Goal: Information Seeking & Learning: Learn about a topic

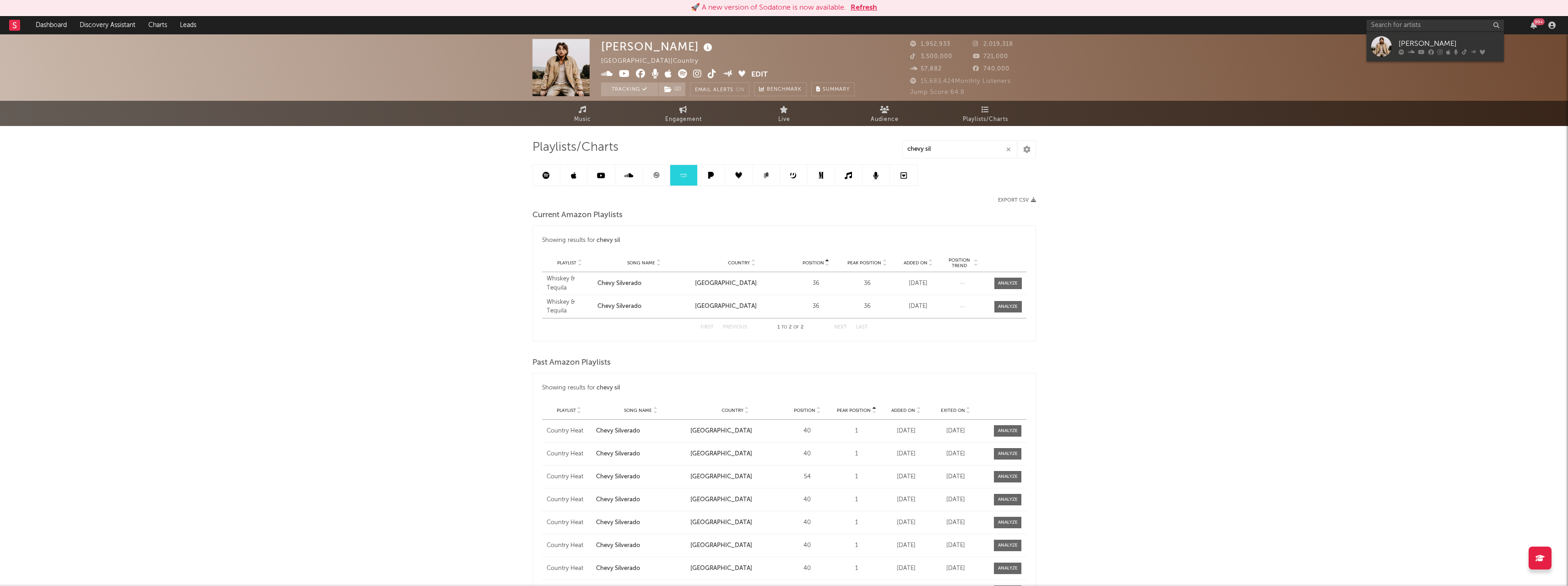
click at [1403, 27] on input "text" at bounding box center [1435, 26] width 137 height 11
click at [866, 10] on button "Refresh" at bounding box center [864, 8] width 27 height 11
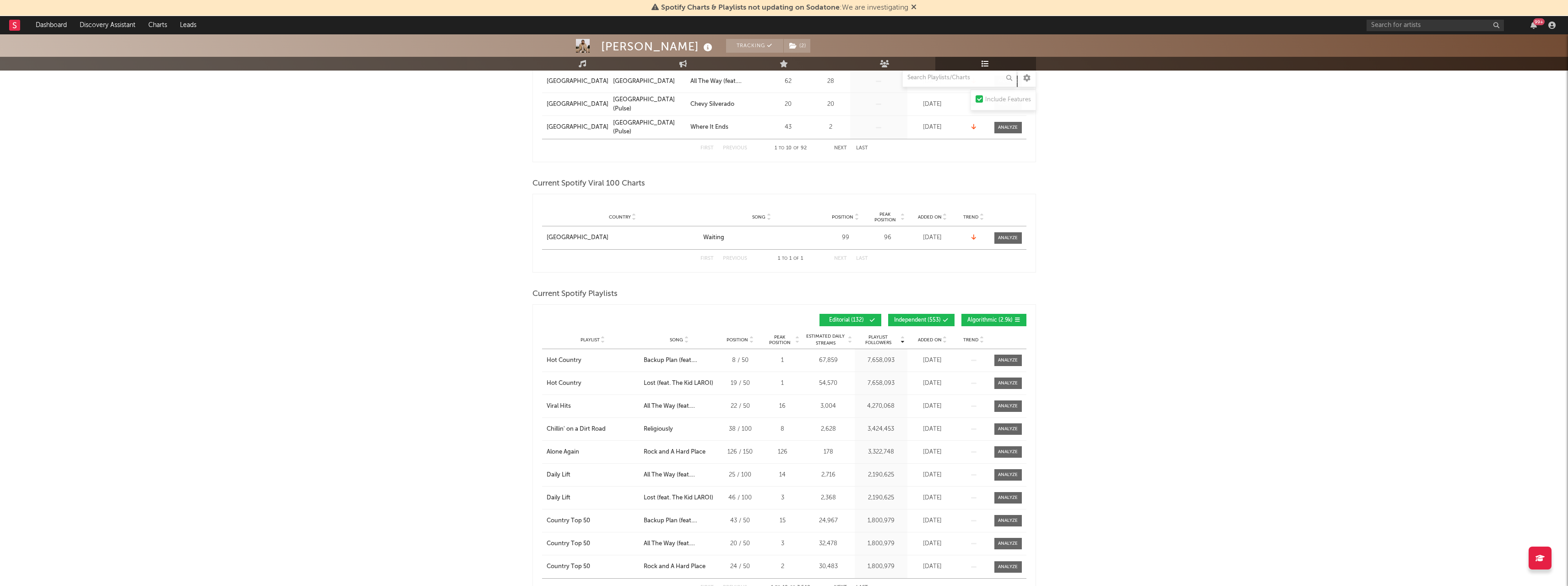
scroll to position [366, 0]
click at [1010, 239] on div "Country Canada City Song Waiting Position 99 Peak Position 96 Estimated Daily S…" at bounding box center [784, 232] width 485 height 23
click at [1010, 237] on span at bounding box center [1007, 233] width 28 height 11
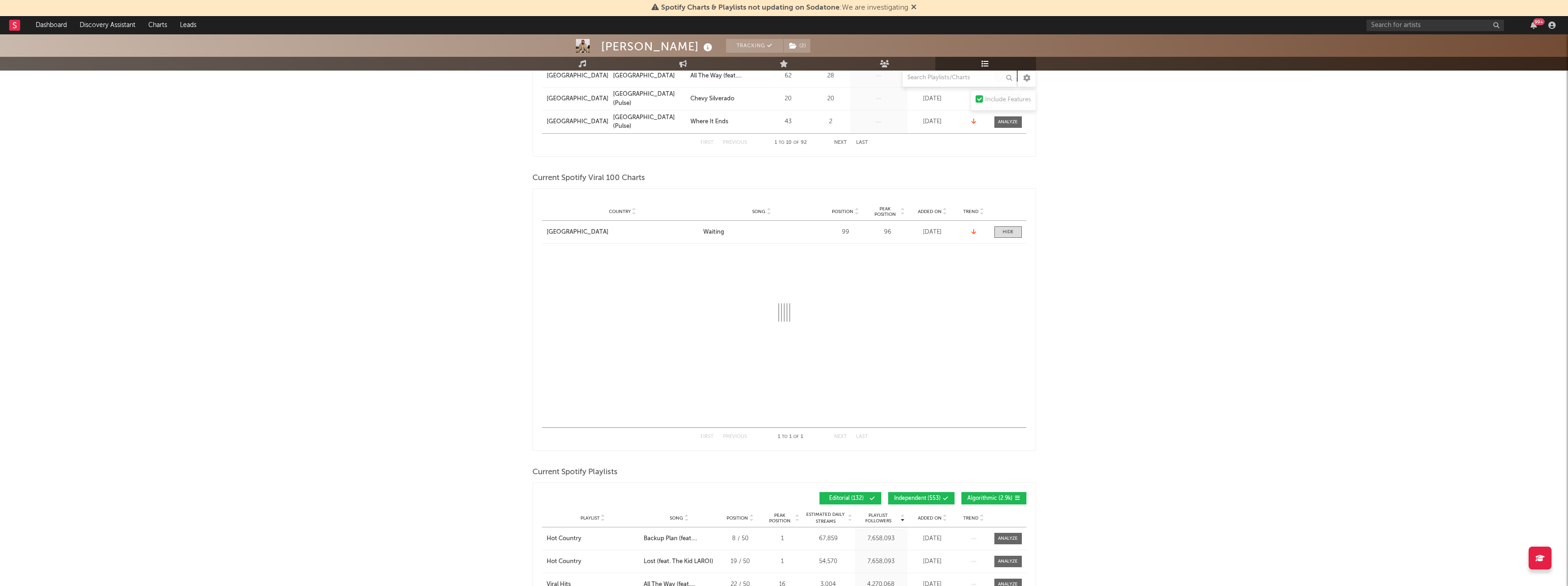
select select "1w"
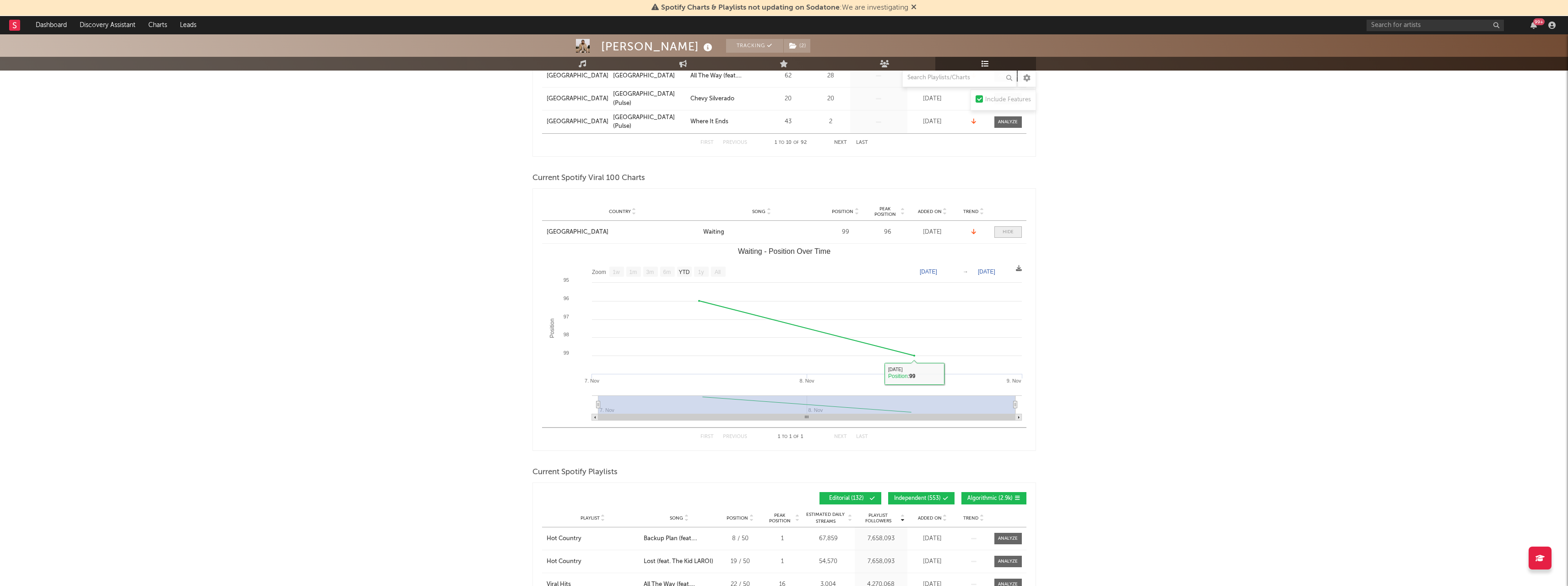
click at [1005, 228] on div at bounding box center [1008, 231] width 11 height 7
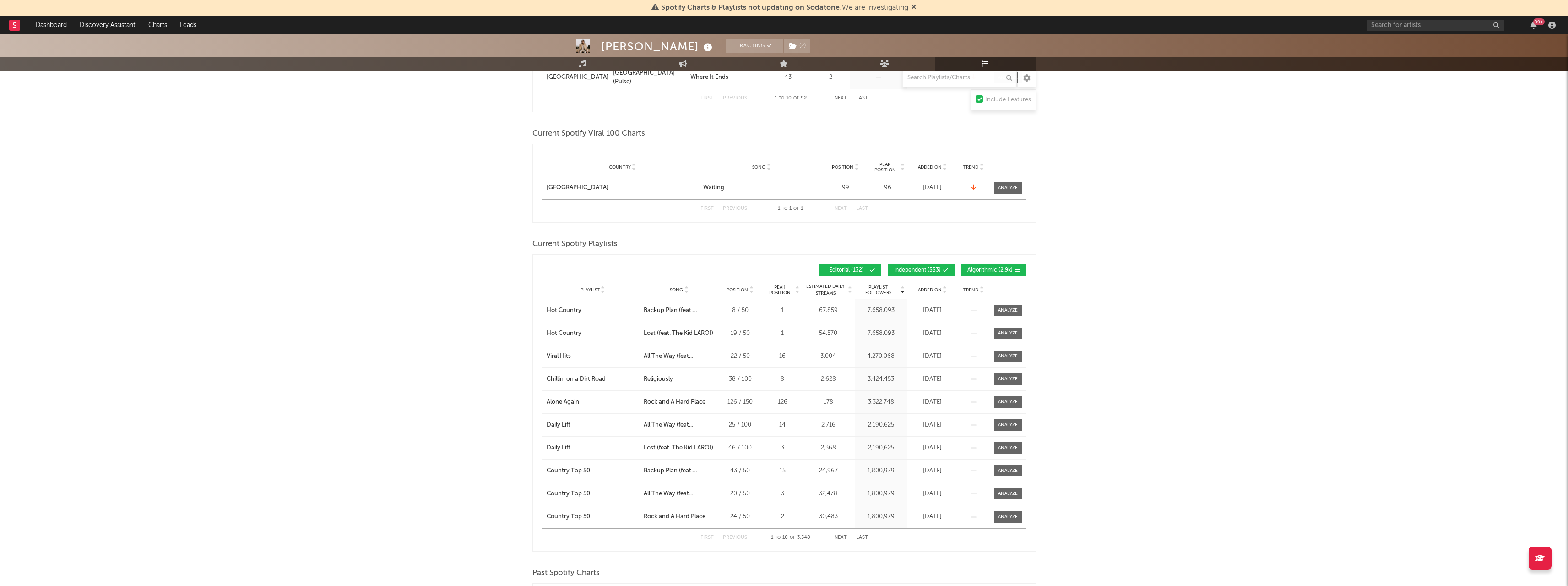
scroll to position [458, 0]
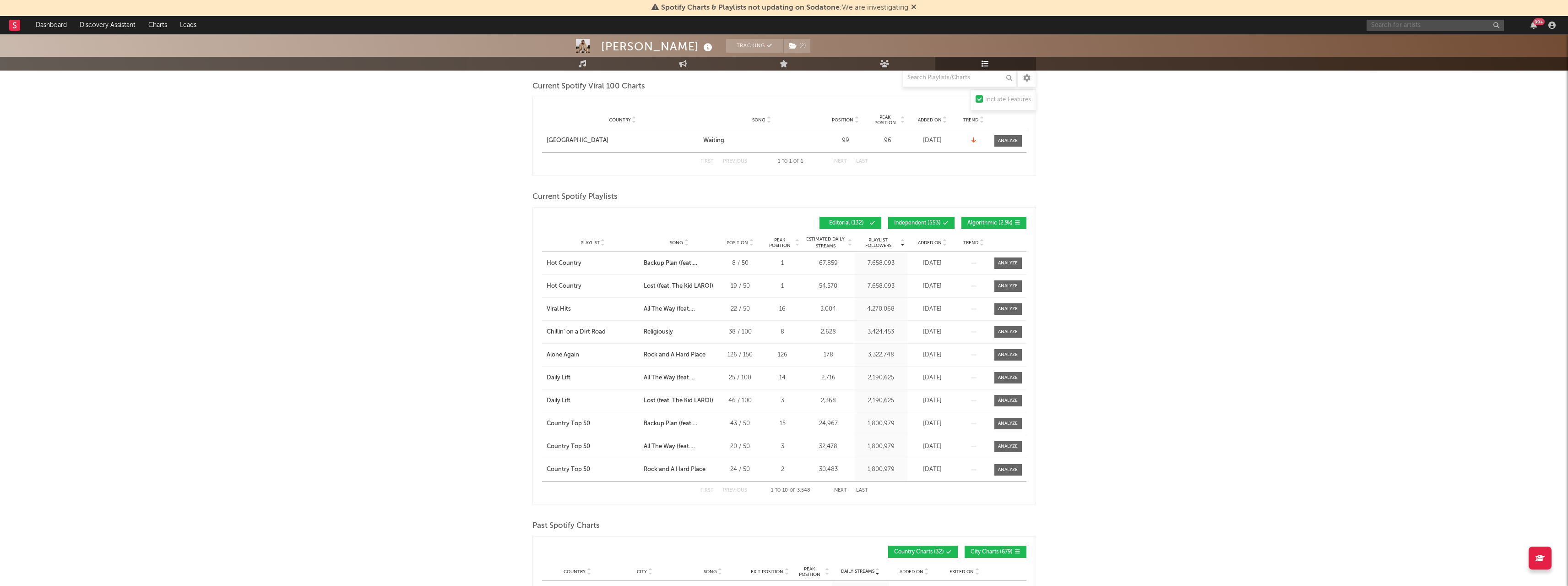
click at [1397, 24] on input "text" at bounding box center [1435, 26] width 137 height 11
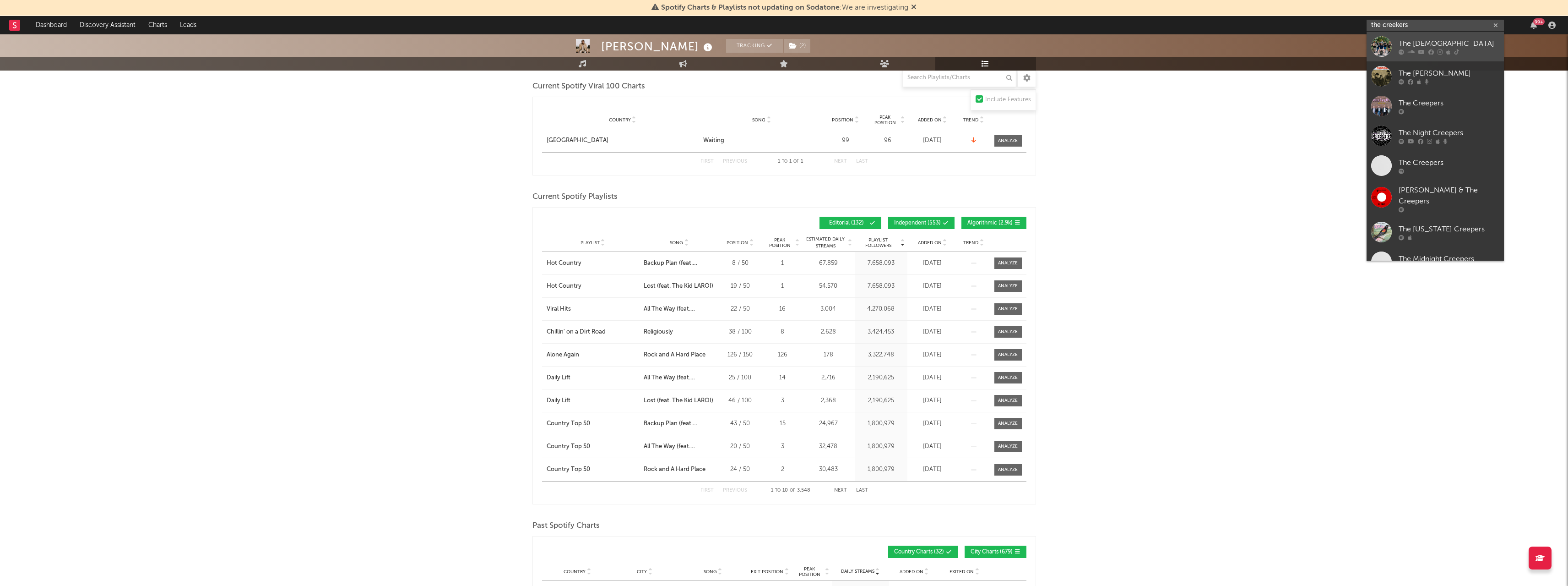
type input "the creekers"
click at [1424, 49] on div "The [DEMOGRAPHIC_DATA]" at bounding box center [1449, 44] width 101 height 11
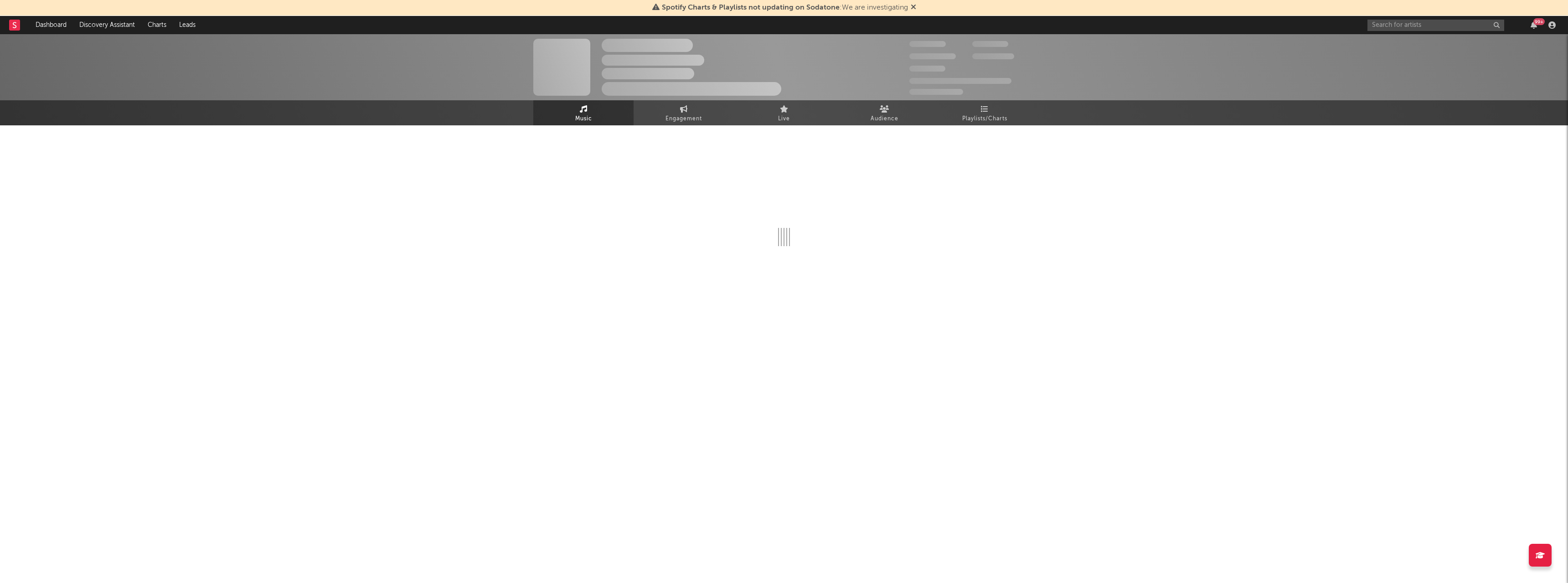
select select "6m"
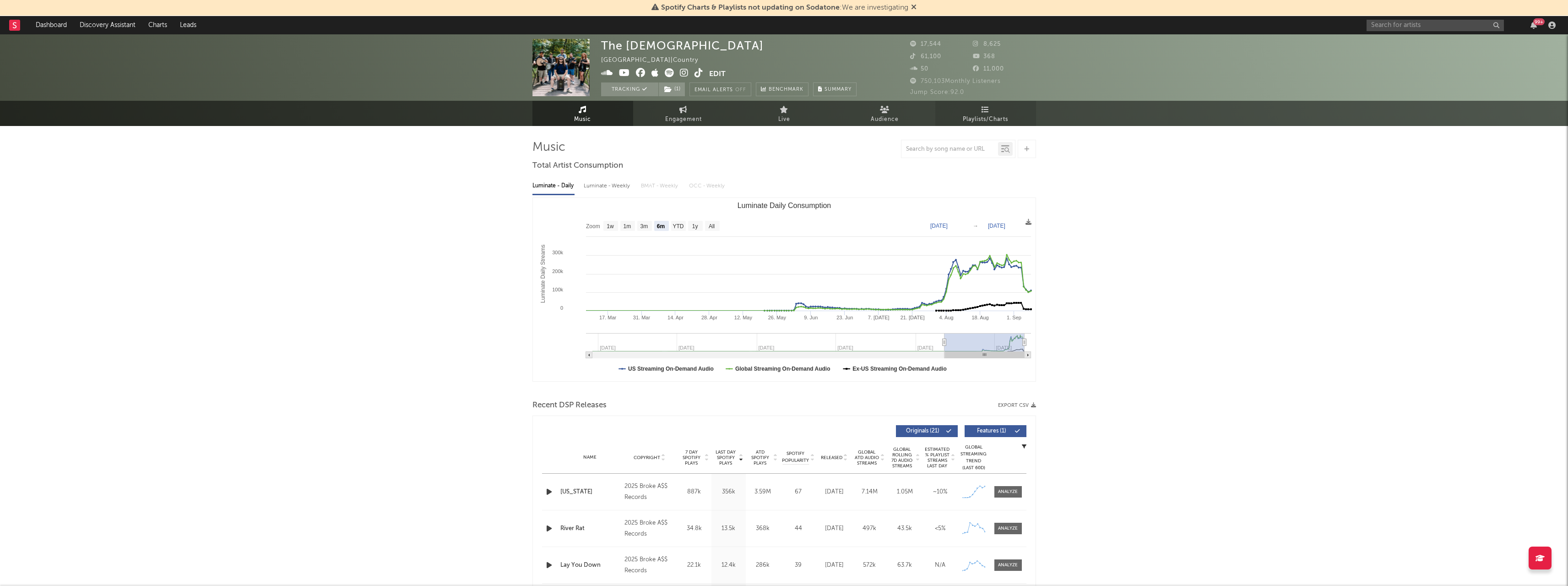
drag, startPoint x: 995, startPoint y: 114, endPoint x: 989, endPoint y: 113, distance: 6.1
click at [995, 114] on span "Playlists/Charts" at bounding box center [985, 119] width 46 height 11
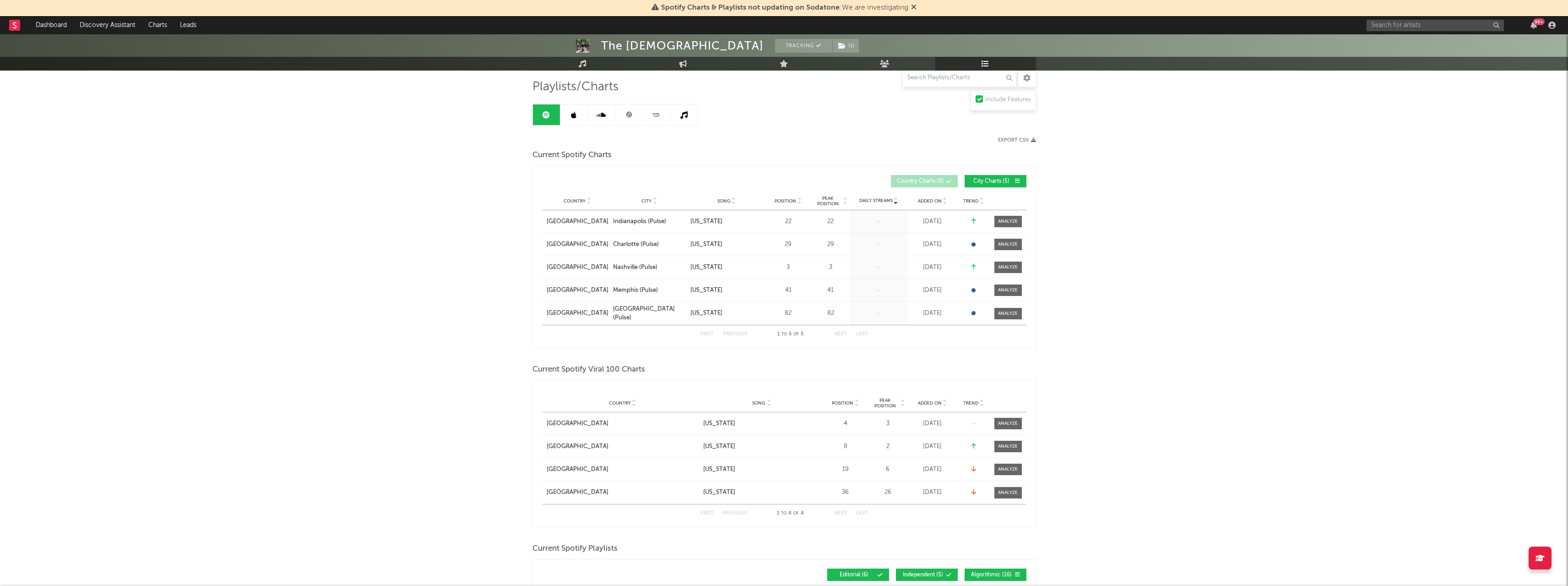
scroll to position [229, 0]
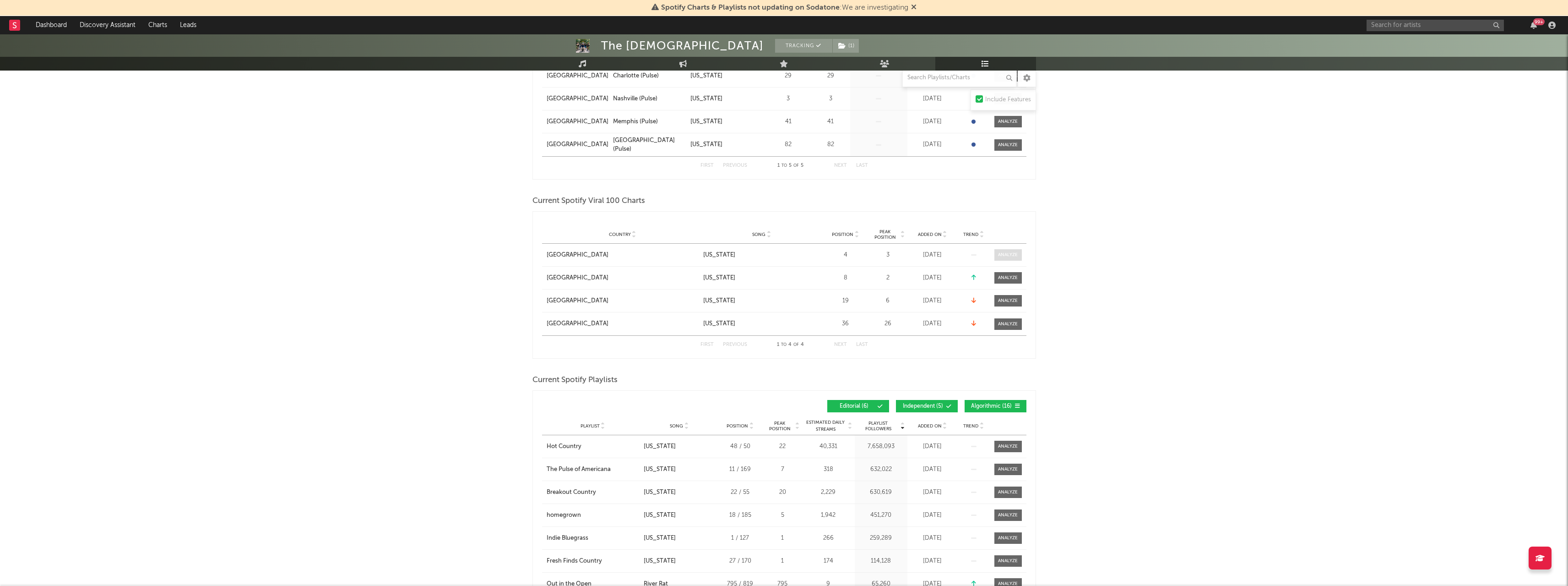
click at [1003, 254] on div at bounding box center [1007, 254] width 20 height 7
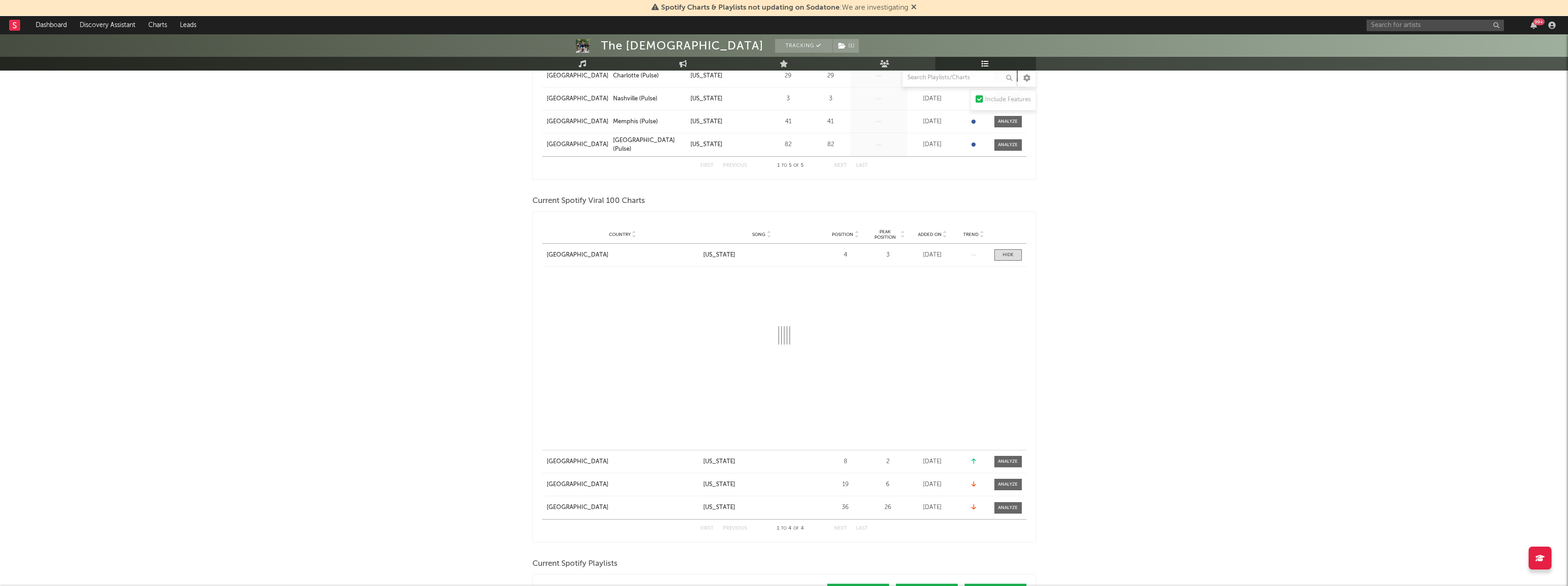
select select "1w"
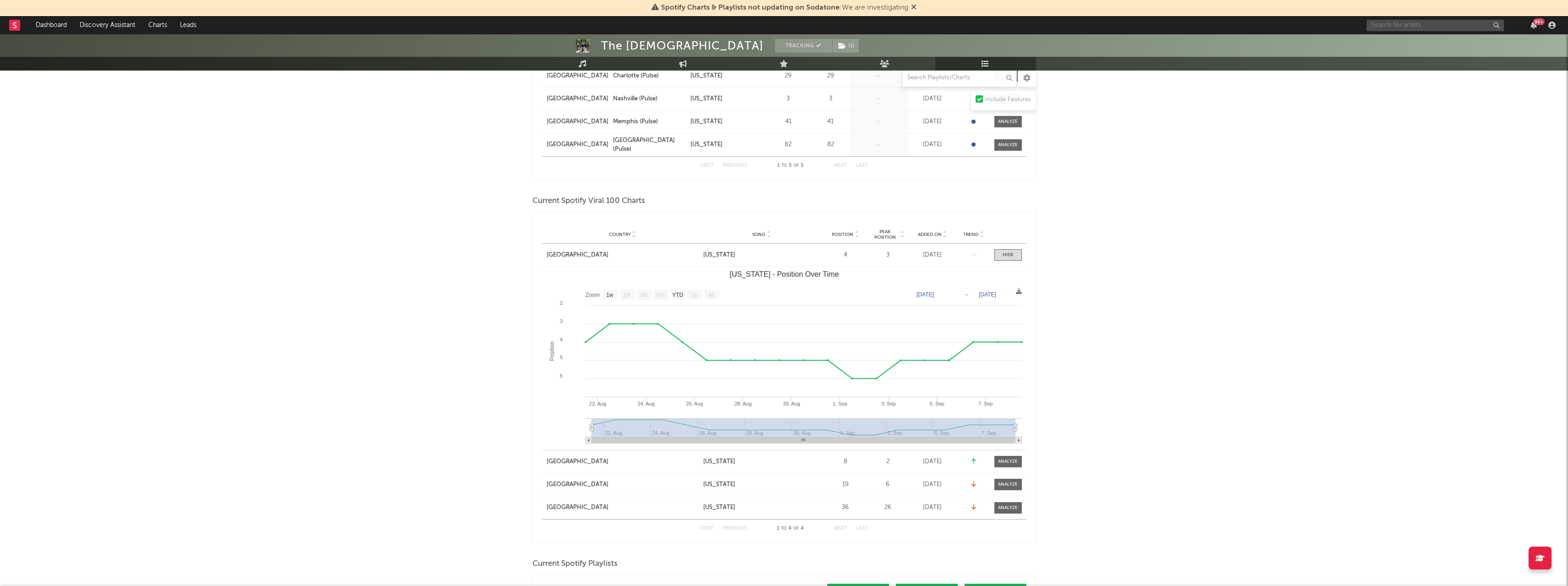
click at [1412, 21] on input "text" at bounding box center [1435, 26] width 137 height 11
type input "h"
click at [1410, 26] on input "text" at bounding box center [1435, 26] width 137 height 11
type input "[PERSON_NAME]"
click at [1401, 50] on icon at bounding box center [1401, 52] width 6 height 6
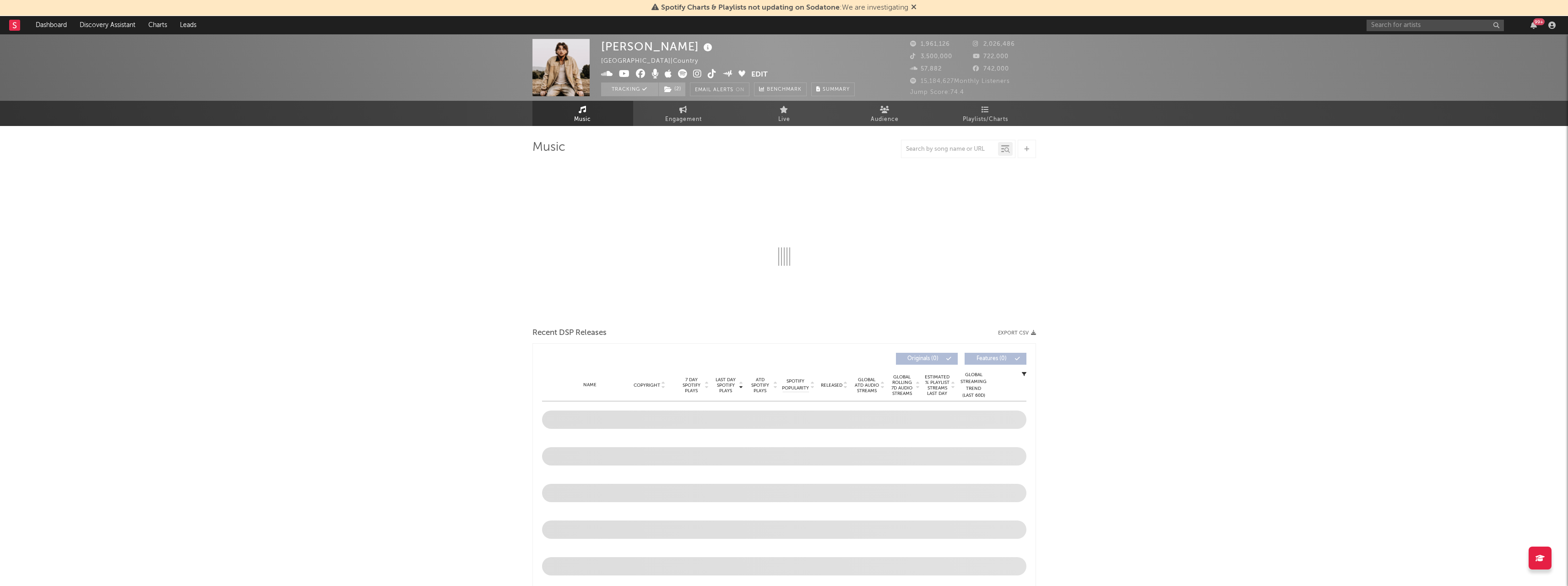
select select "6m"
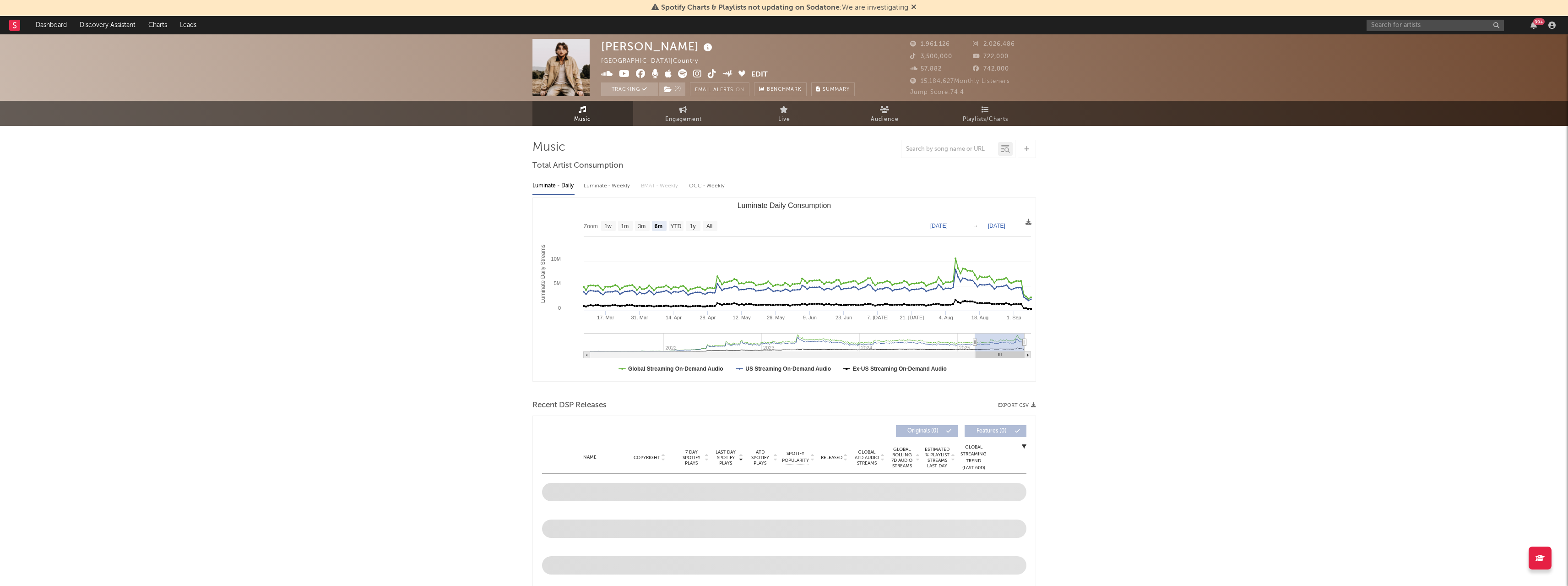
select select "6m"
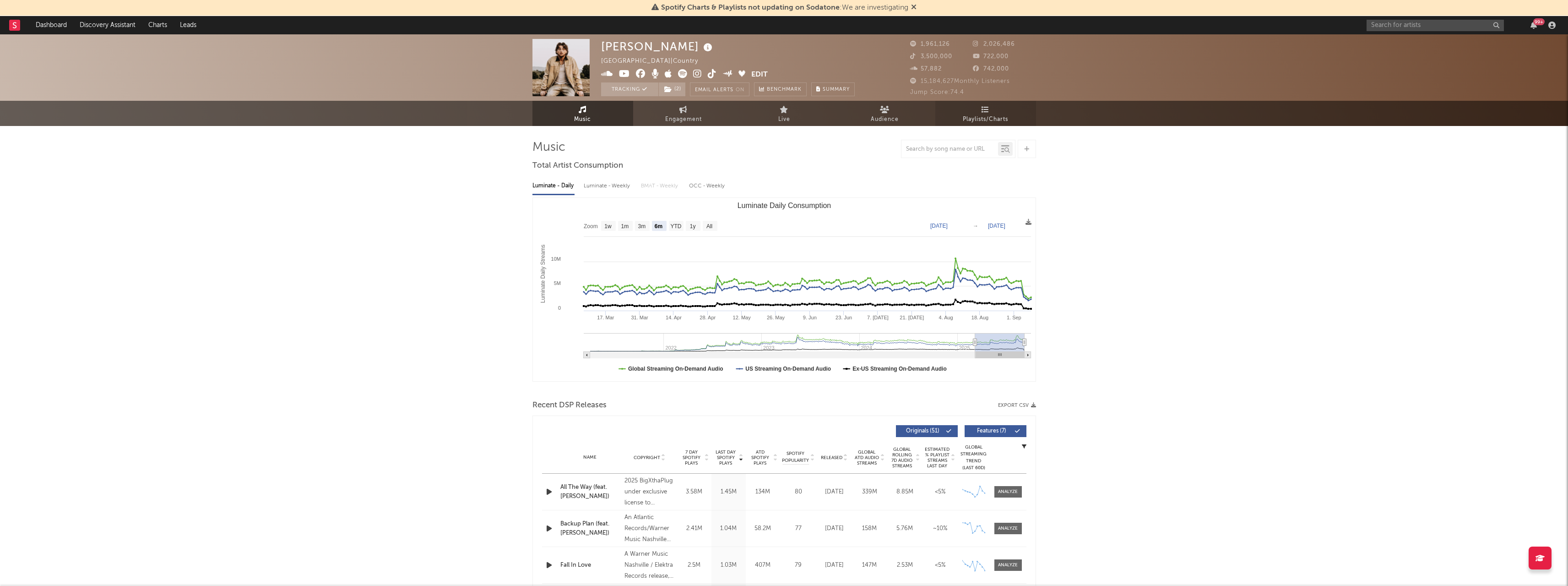
drag, startPoint x: 971, startPoint y: 115, endPoint x: 957, endPoint y: 113, distance: 14.1
click at [971, 115] on span "Playlists/Charts" at bounding box center [985, 119] width 46 height 11
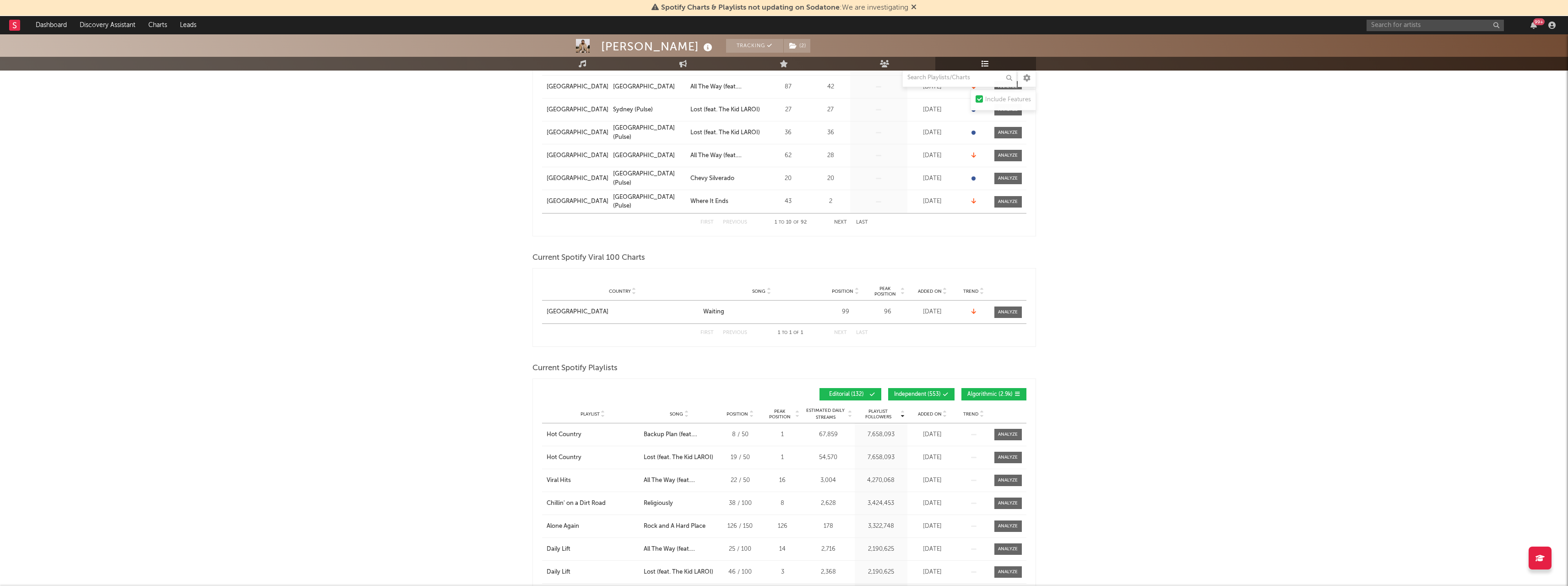
scroll to position [412, 0]
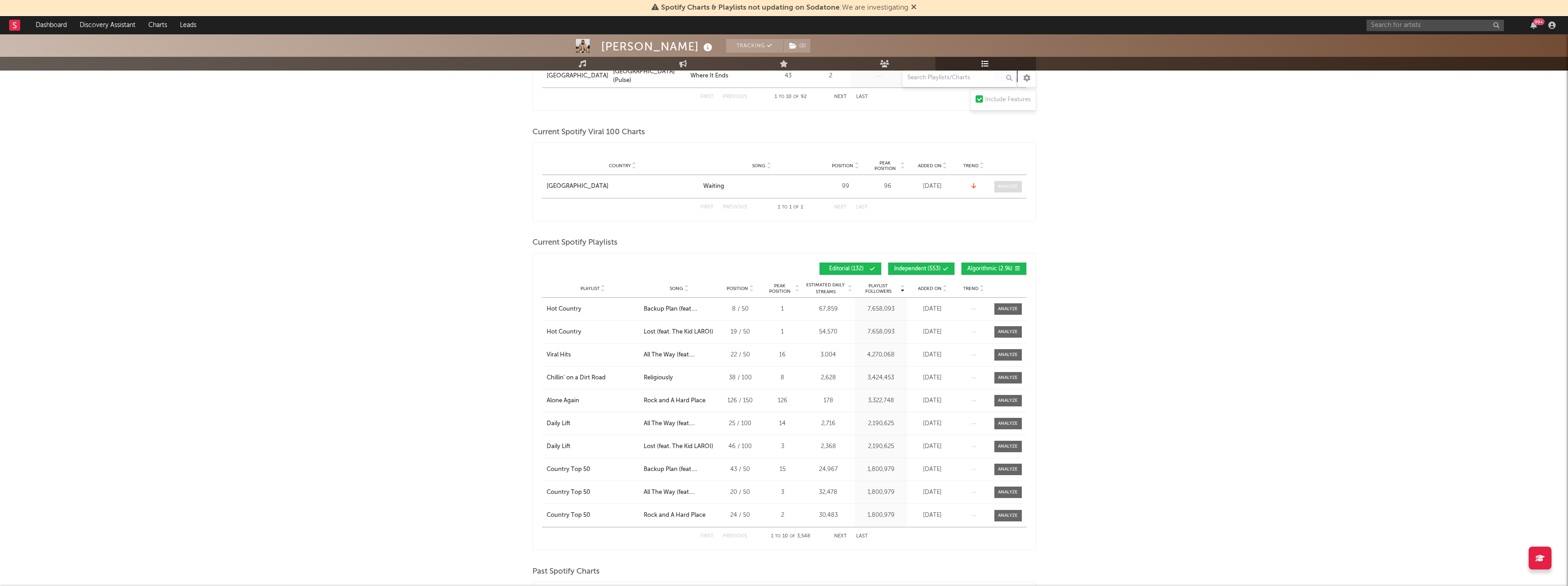
click at [1013, 189] on div at bounding box center [1007, 186] width 20 height 7
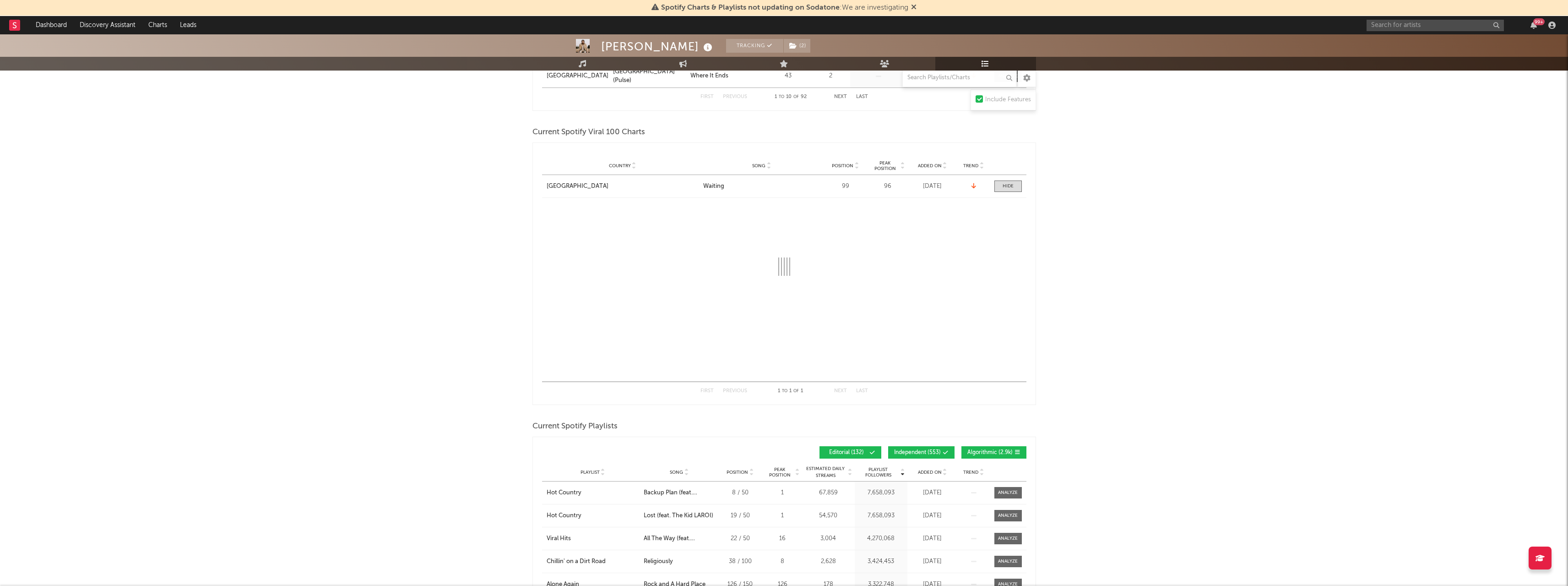
select select "1w"
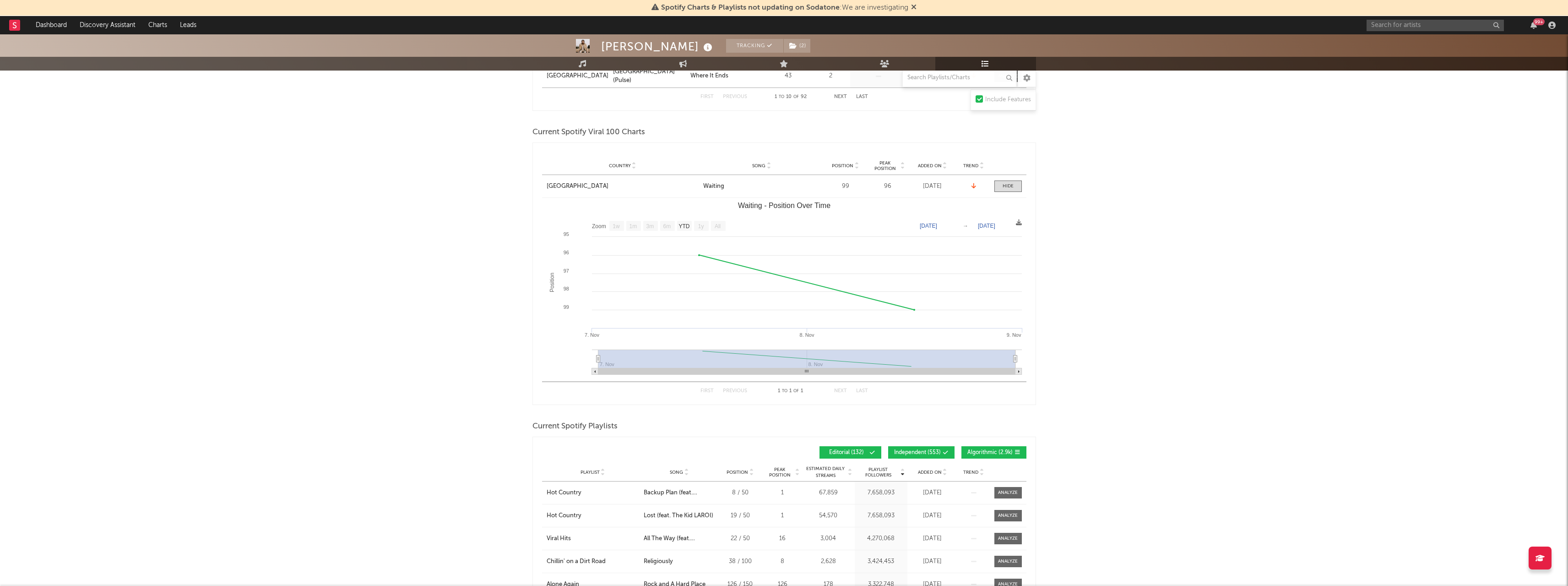
click at [1403, 21] on input "text" at bounding box center [1435, 26] width 137 height 11
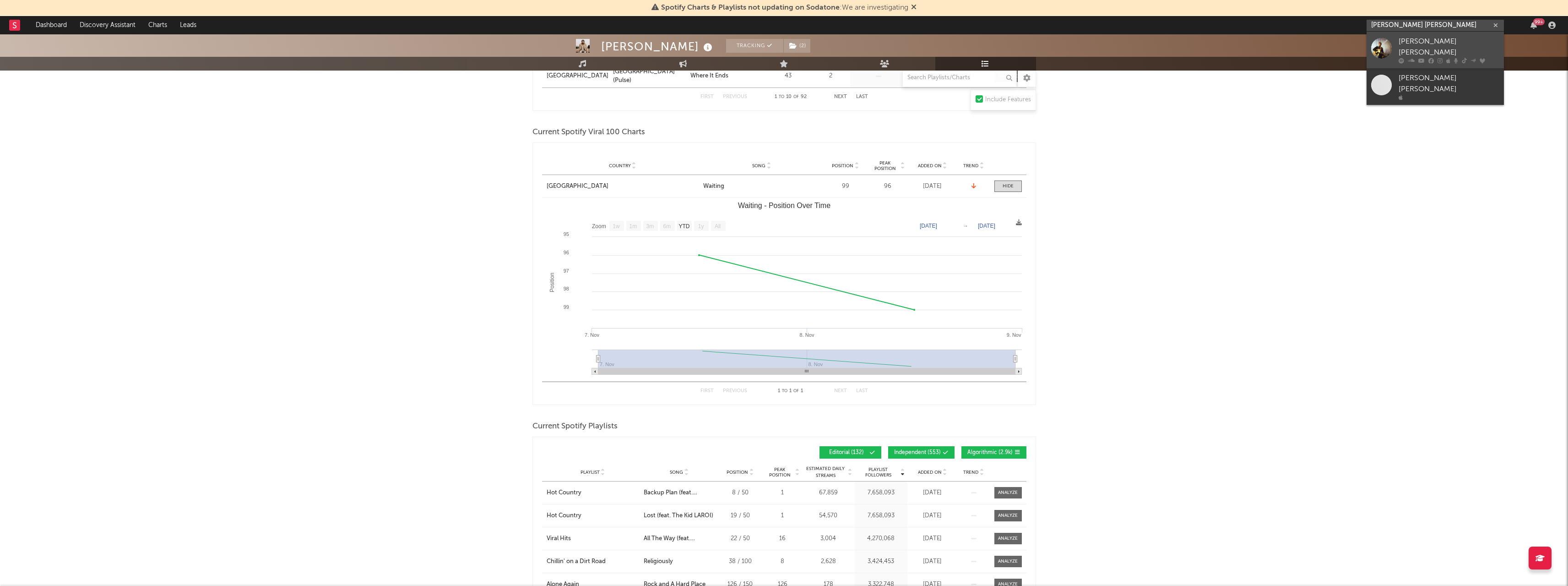
type input "[PERSON_NAME] [PERSON_NAME]"
click at [1410, 46] on div "[PERSON_NAME] [PERSON_NAME]" at bounding box center [1449, 47] width 101 height 22
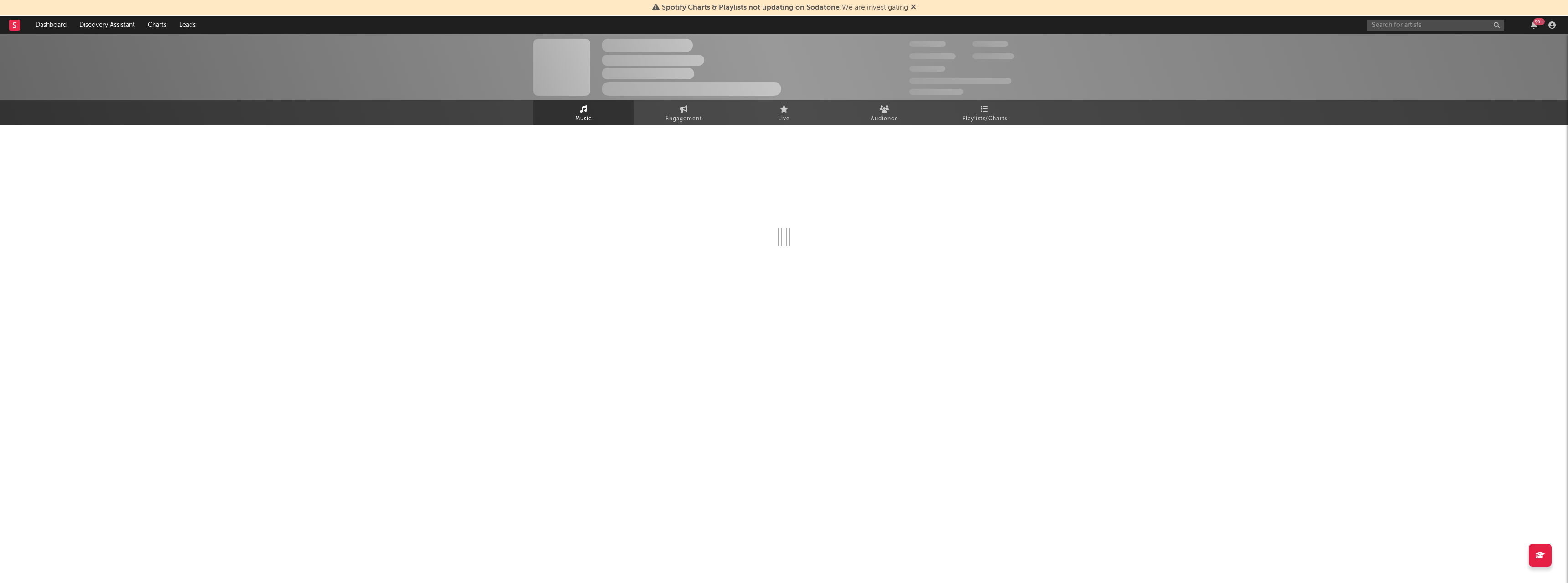
select select "6m"
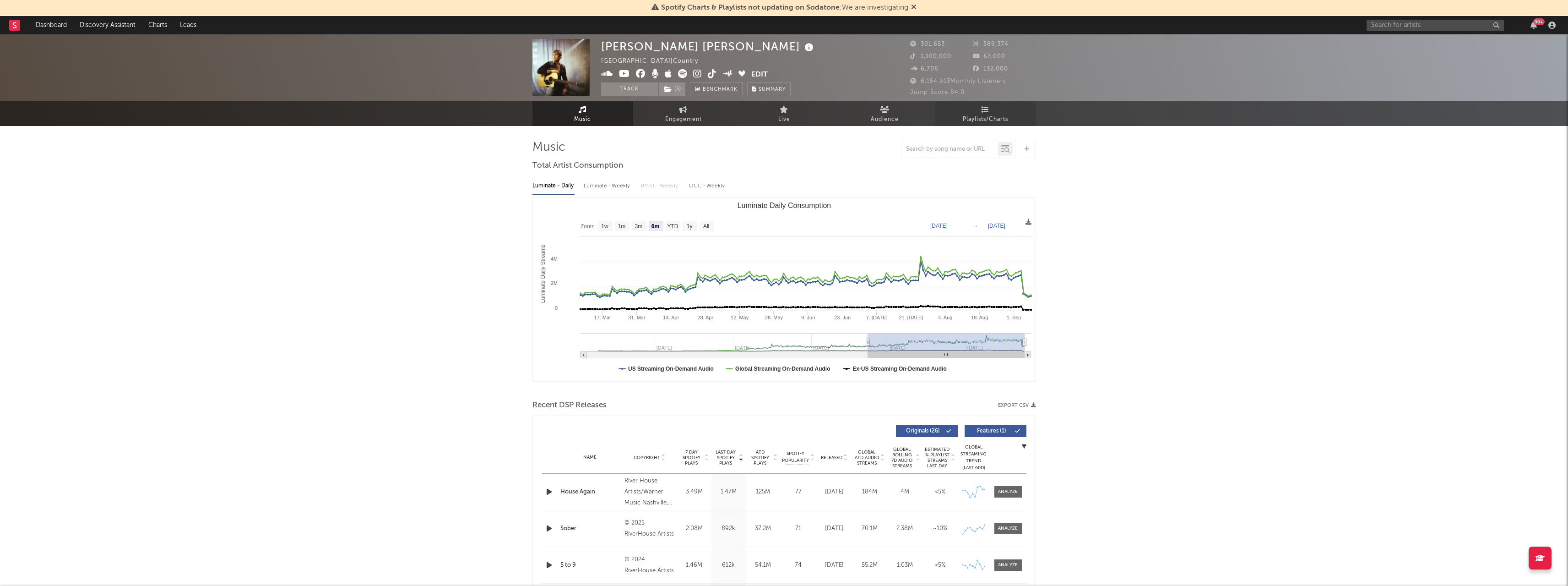
click at [984, 113] on icon at bounding box center [985, 110] width 8 height 8
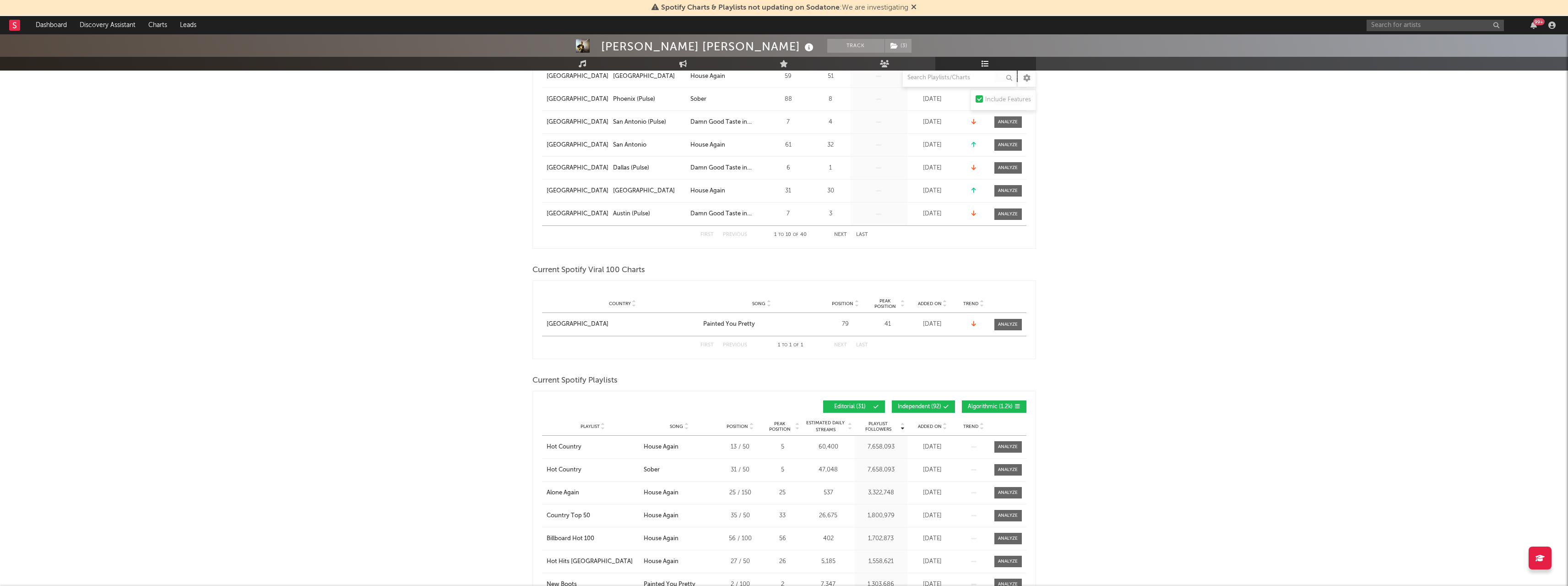
scroll to position [275, 0]
click at [1010, 326] on div at bounding box center [1007, 324] width 20 height 7
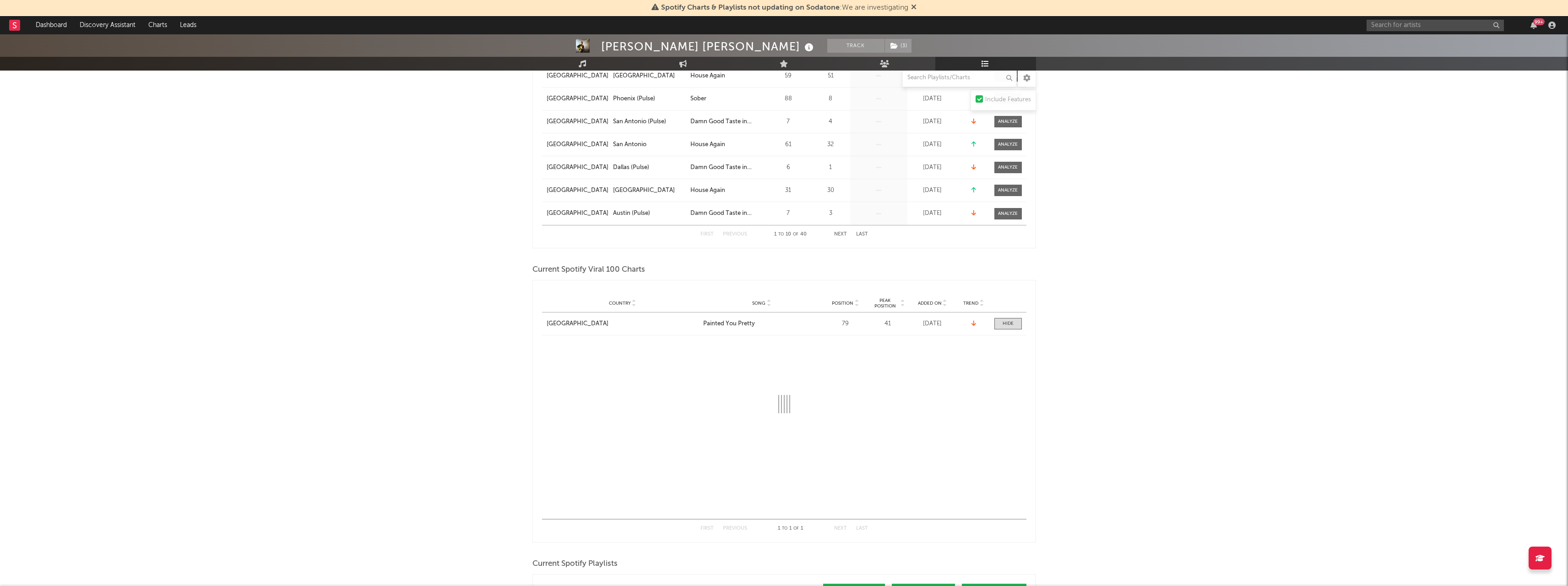
select select "1w"
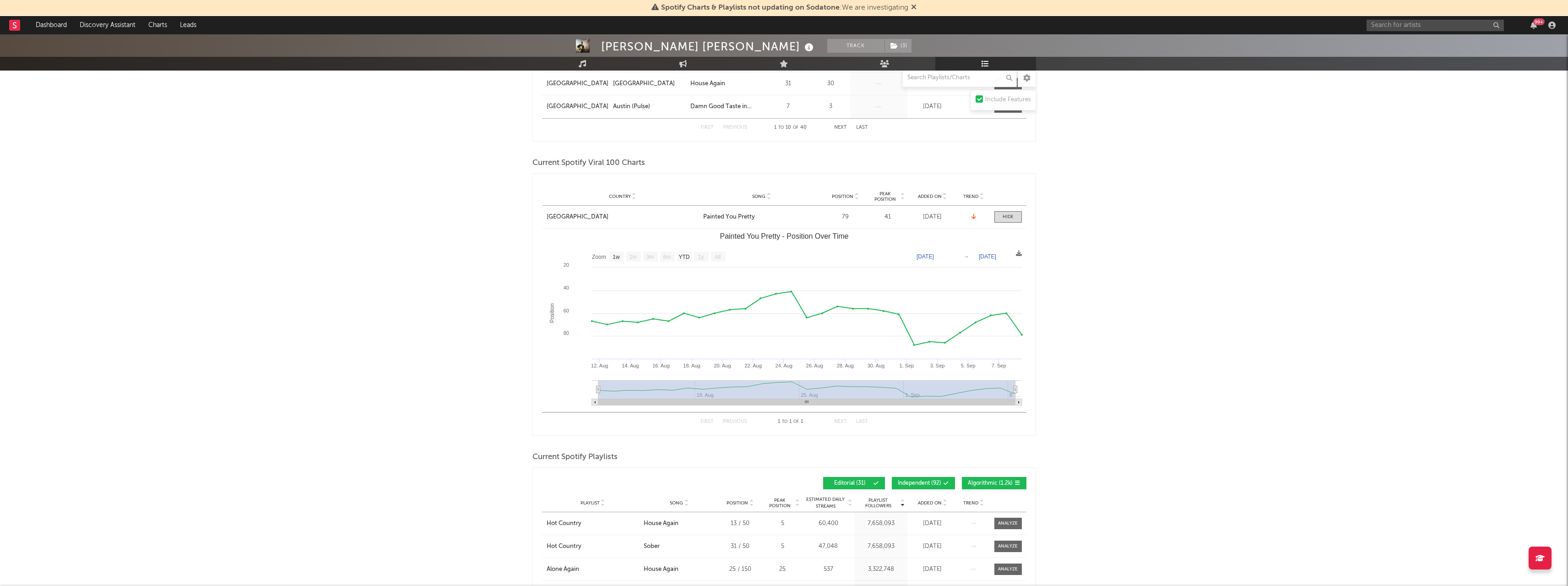
scroll to position [412, 0]
